Goal: Information Seeking & Learning: Find specific fact

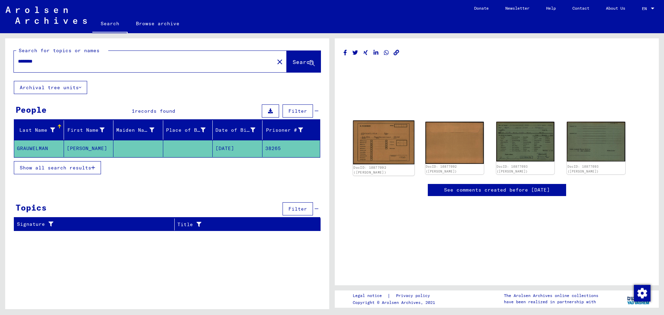
click at [381, 150] on img at bounding box center [383, 142] width 61 height 44
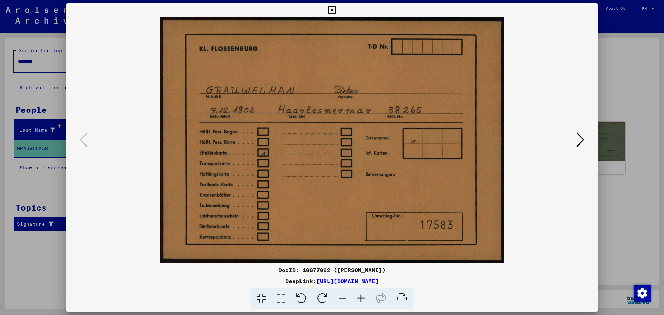
click at [579, 141] on icon at bounding box center [580, 139] width 8 height 17
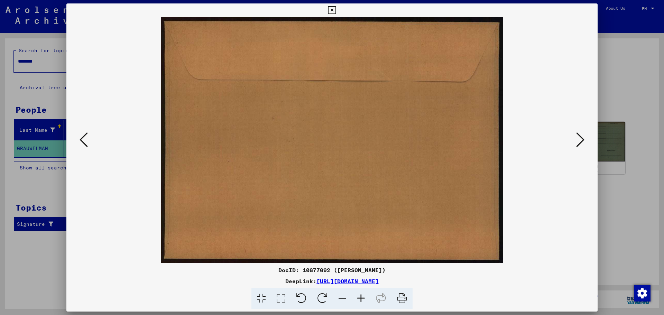
click at [579, 141] on icon at bounding box center [580, 139] width 8 height 17
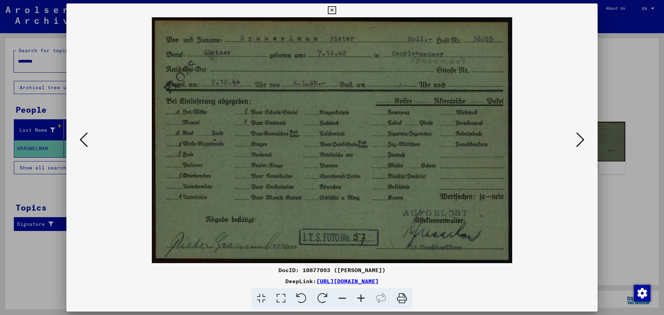
click at [579, 141] on icon at bounding box center [580, 139] width 8 height 17
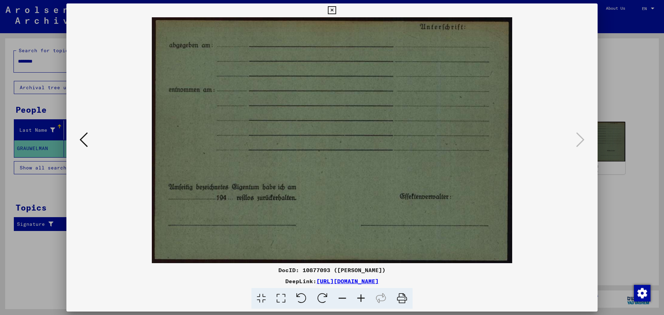
click at [331, 10] on icon at bounding box center [332, 10] width 8 height 8
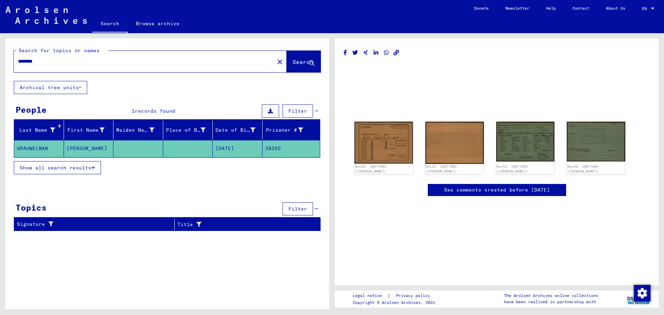
drag, startPoint x: 48, startPoint y: 63, endPoint x: 0, endPoint y: 66, distance: 47.8
click at [0, 66] on div "Search for topics or names ******** close Search Archival tree units People 1 r…" at bounding box center [166, 171] width 332 height 276
type input "**********"
click at [292, 63] on span "Search" at bounding box center [302, 61] width 21 height 7
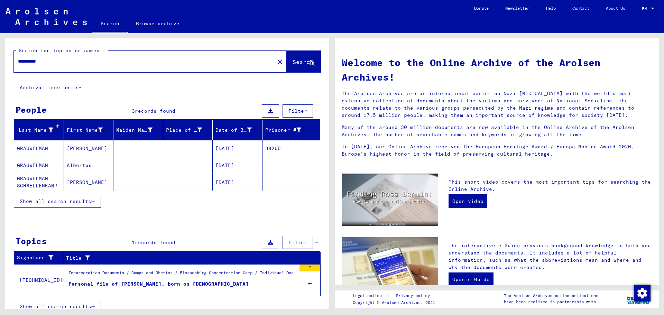
scroll to position [8, 0]
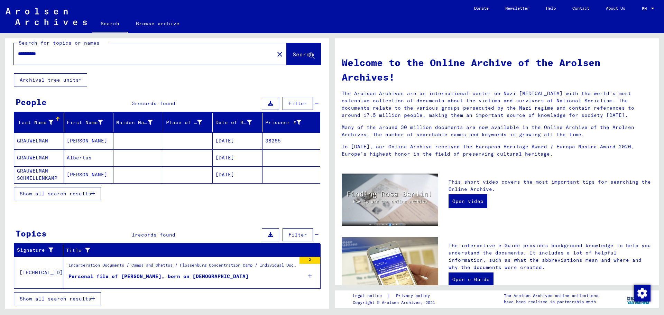
click at [214, 277] on div "Personal file of [PERSON_NAME], born on [DEMOGRAPHIC_DATA]" at bounding box center [158, 276] width 180 height 7
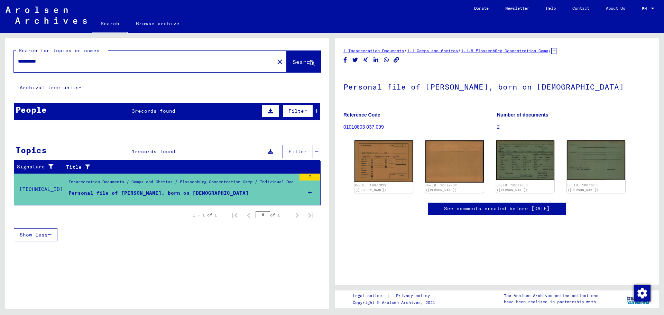
click at [149, 111] on span "records found" at bounding box center [155, 111] width 40 height 6
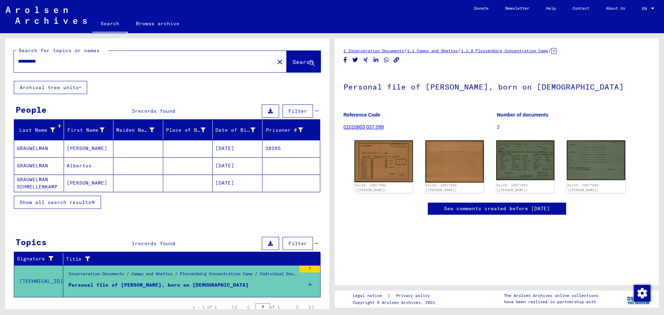
click at [74, 149] on mat-cell "[PERSON_NAME]" at bounding box center [89, 148] width 50 height 17
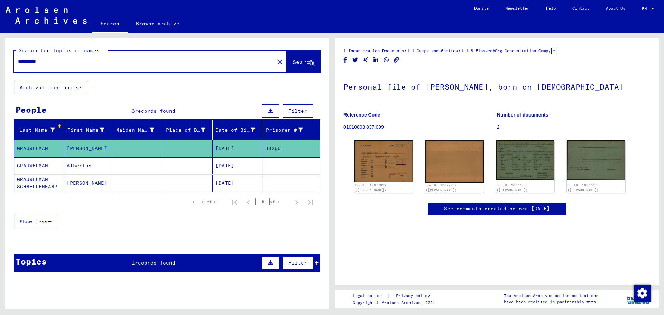
click at [77, 165] on mat-cell "Albertus" at bounding box center [89, 165] width 50 height 17
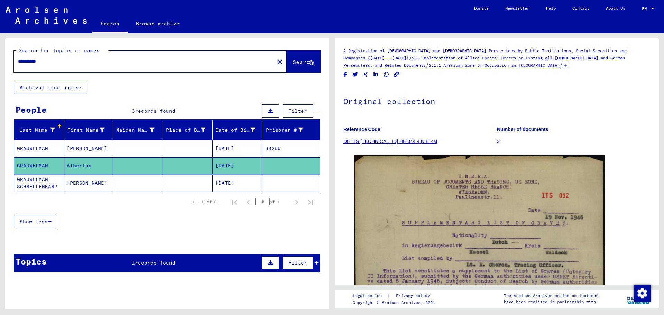
click at [41, 178] on mat-cell "GRAUWELMAN SCHMELLENKAMP" at bounding box center [39, 183] width 50 height 17
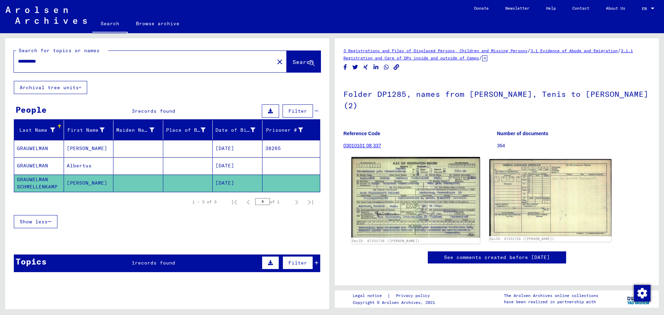
click at [410, 183] on img at bounding box center [415, 197] width 128 height 81
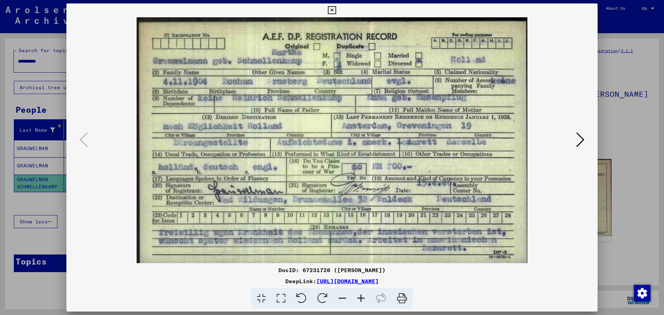
click at [332, 11] on icon at bounding box center [332, 10] width 8 height 8
